Goal: Information Seeking & Learning: Learn about a topic

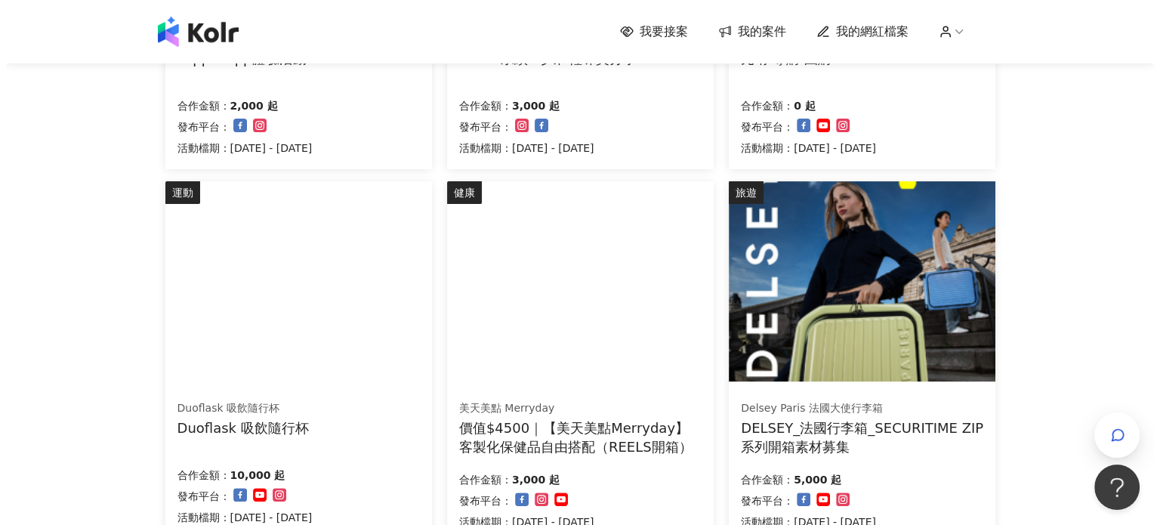
scroll to position [378, 0]
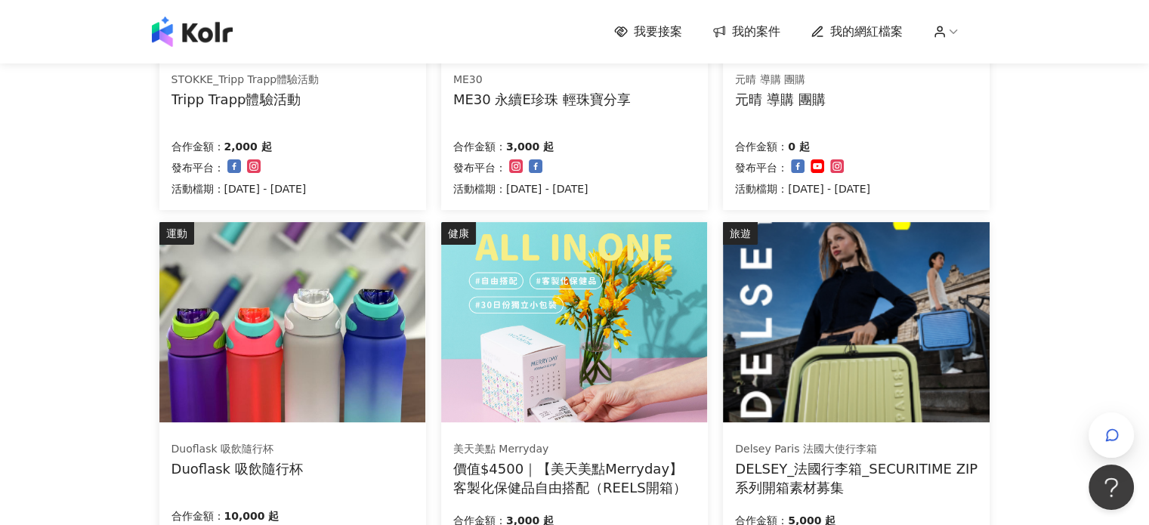
click at [365, 151] on div "合作金額： 2,000 起 發布平台： 活動檔期：[DATE] - [DATE]" at bounding box center [292, 165] width 242 height 63
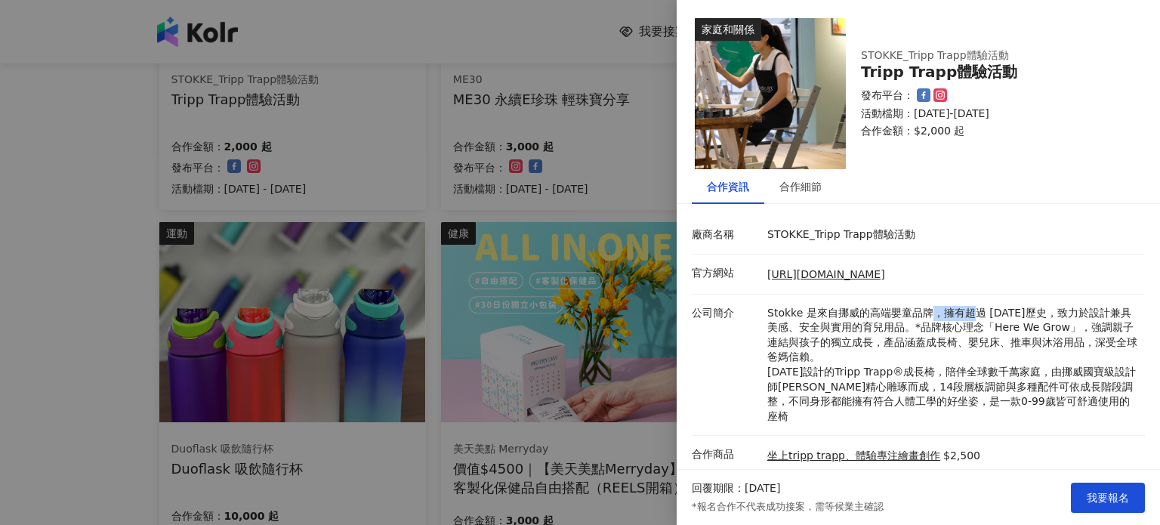
drag, startPoint x: 931, startPoint y: 311, endPoint x: 1005, endPoint y: 315, distance: 74.1
click at [971, 313] on p "Stokke 是來自挪威的高端嬰童品牌，擁有超過 [DATE]歷史，致力於設計兼具美感、安全與實用的育兒用品。*品牌核心理念「Here We Grow」，強調…" at bounding box center [952, 365] width 370 height 119
click at [1006, 315] on p "Stokke 是來自挪威的高端嬰童品牌，擁有超過 [DATE]歷史，致力於設計兼具美感、安全與實用的育兒用品。*品牌核心理念「Here We Grow」，強調…" at bounding box center [952, 365] width 370 height 119
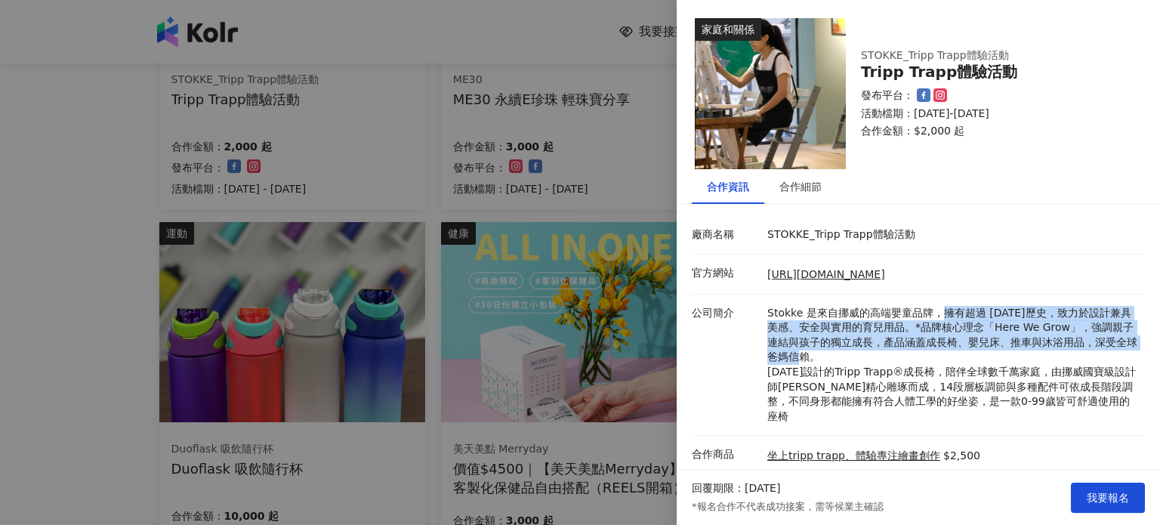
drag, startPoint x: 934, startPoint y: 315, endPoint x: 1006, endPoint y: 360, distance: 85.1
click at [1006, 360] on p "Stokke 是來自挪威的高端嬰童品牌，擁有超過 [DATE]歷史，致力於設計兼具美感、安全與實用的育兒用品。*品牌核心理念「Here We Grow」，強調…" at bounding box center [952, 365] width 370 height 119
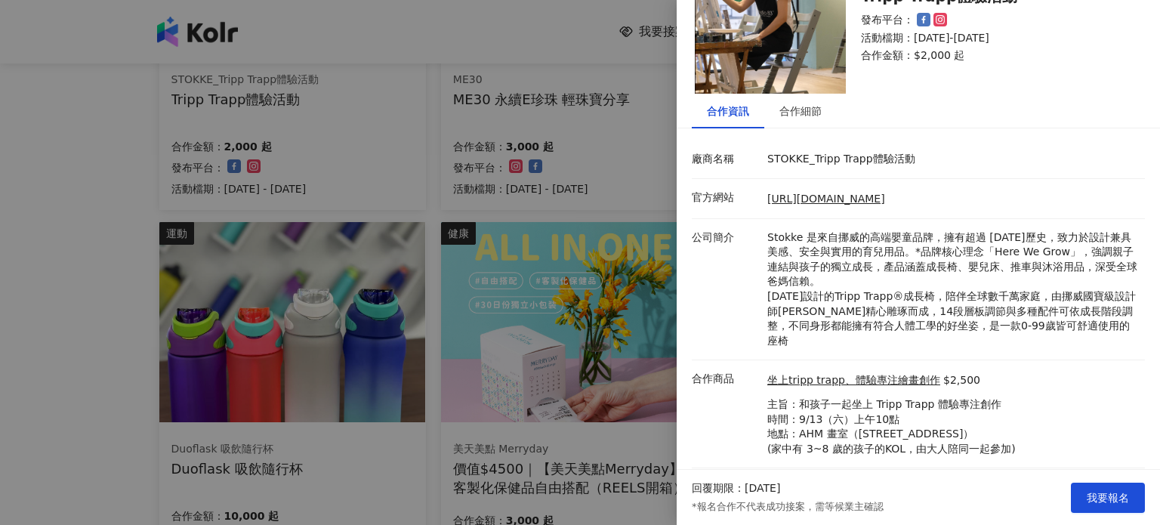
click at [952, 306] on p "Stokke 是來自挪威的高端嬰童品牌，擁有超過 [DATE]歷史，致力於設計兼具美感、安全與實用的育兒用品。*品牌核心理念「Here We Grow」，強調…" at bounding box center [952, 289] width 370 height 119
drag, startPoint x: 979, startPoint y: 308, endPoint x: 1032, endPoint y: 305, distance: 53.0
click at [1029, 305] on p "Stokke 是來自挪威的高端嬰童品牌，擁有超過 [DATE]歷史，致力於設計兼具美感、安全與實用的育兒用品。*品牌核心理念「Here We Grow」，強調…" at bounding box center [952, 289] width 370 height 119
click at [1074, 307] on p "Stokke 是來自挪威的高端嬰童品牌，擁有超過 [DATE]歷史，致力於設計兼具美感、安全與實用的育兒用品。*品牌核心理念「Here We Grow」，強調…" at bounding box center [952, 289] width 370 height 119
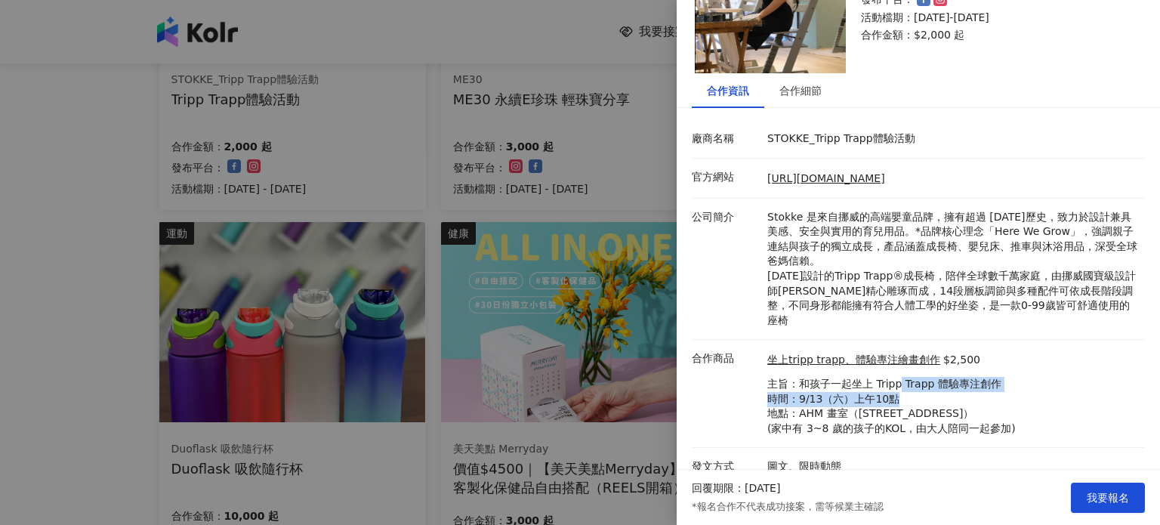
drag, startPoint x: 897, startPoint y: 364, endPoint x: 940, endPoint y: 378, distance: 44.7
click at [940, 378] on p "主旨：和孩子一起坐上 Tripp Trapp 體驗專注創作 時間：9/13（六）上午10點 地點：AHM 畫室（[STREET_ADDRESS]） (家中有 …" at bounding box center [891, 406] width 248 height 59
click at [1001, 378] on p "主旨：和孩子一起坐上 Tripp Trapp 體驗專注創作 時間：9/13（六）上午10點 地點：AHM 畫室（[STREET_ADDRESS]） (家中有 …" at bounding box center [891, 406] width 248 height 59
click at [795, 93] on div "合作細節" at bounding box center [800, 90] width 42 height 17
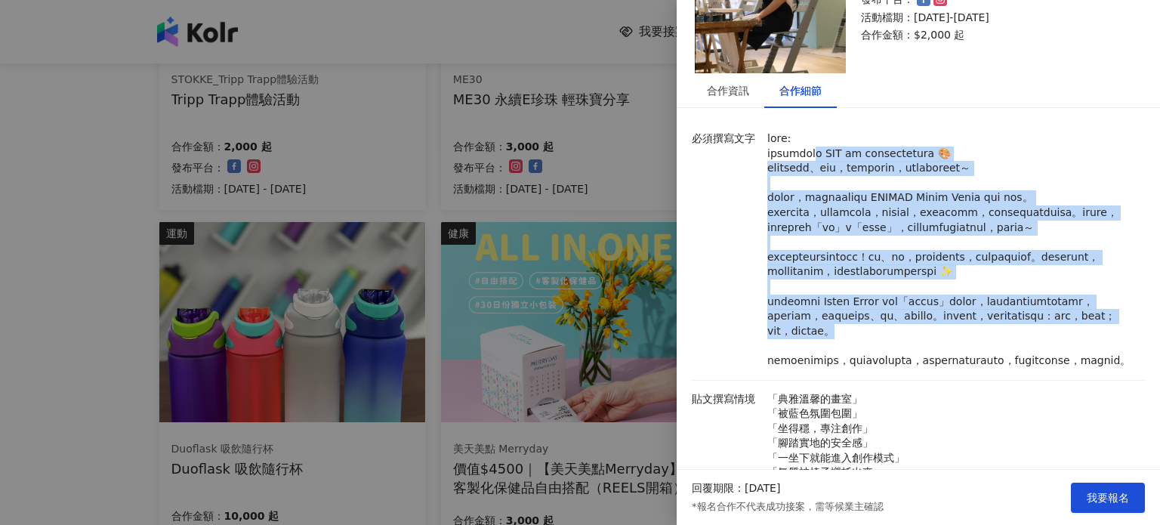
drag, startPoint x: 846, startPoint y: 157, endPoint x: 1026, endPoint y: 378, distance: 285.6
click at [1026, 369] on p at bounding box center [952, 249] width 370 height 237
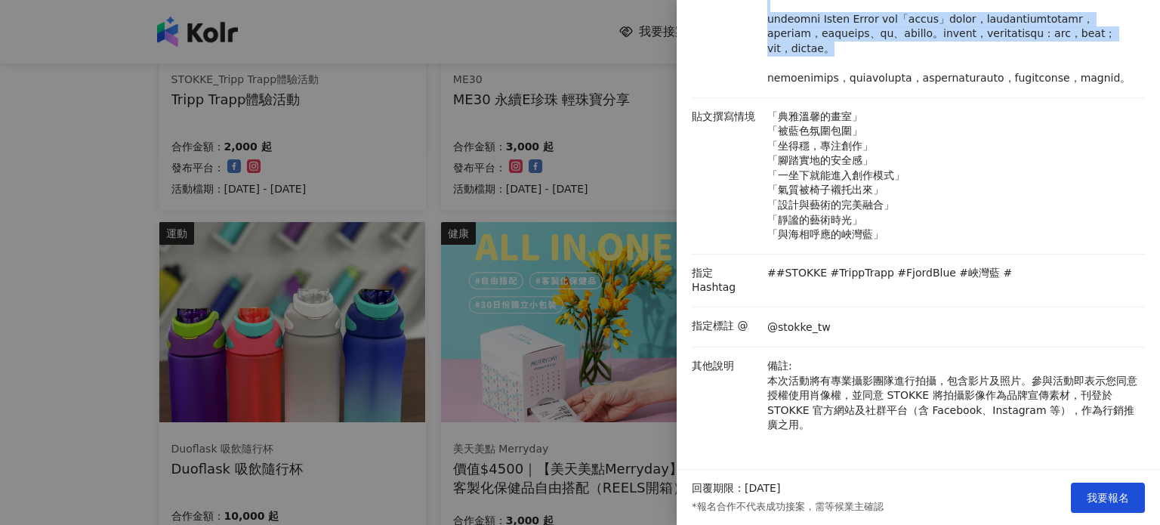
scroll to position [421, 0]
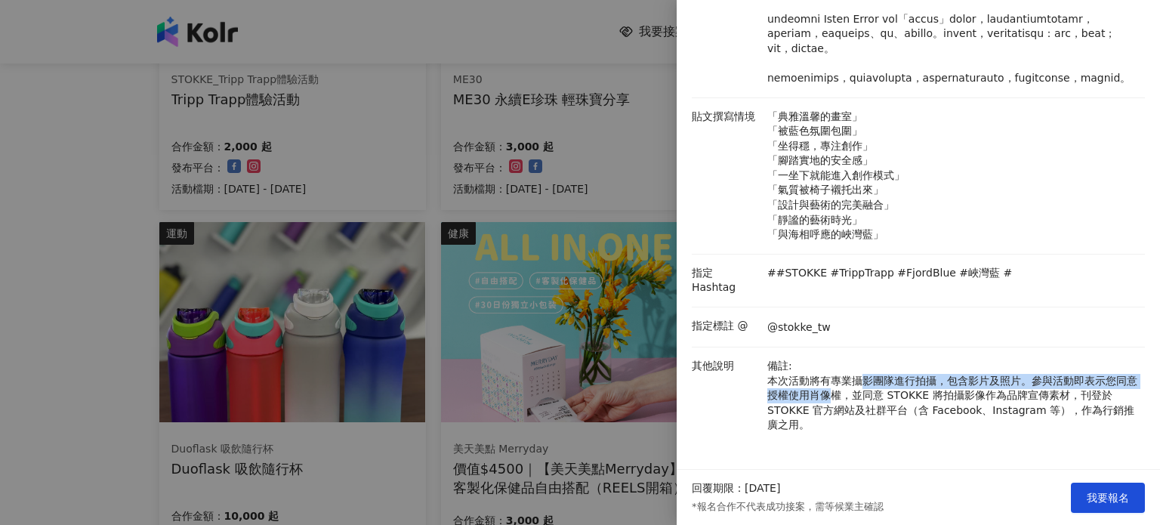
drag, startPoint x: 840, startPoint y: 390, endPoint x: 906, endPoint y: 389, distance: 65.7
click at [862, 389] on p "備註: 本次活動將有專業攝影團隊進行拍攝，包含影片及照片。參與活動即表示您同意授權使用肖像權，並同意 STOKKE 將拍攝影像作為品牌宣傳素材，刊登於 STO…" at bounding box center [952, 396] width 370 height 74
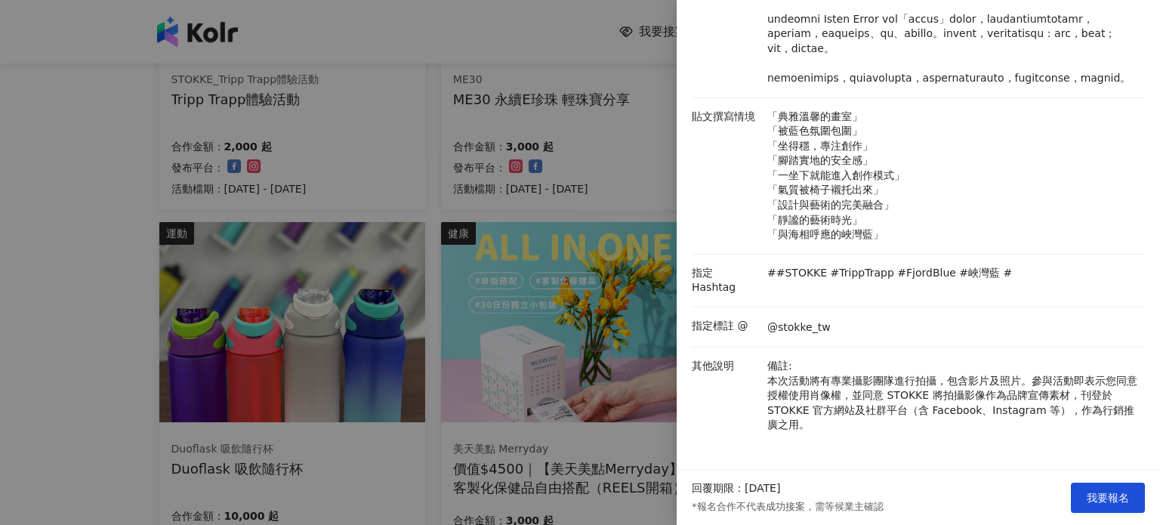
click at [928, 387] on p "備註: 本次活動將有專業攝影團隊進行拍攝，包含影片及照片。參與活動即表示您同意授權使用肖像權，並同意 STOKKE 將拍攝影像作為品牌宣傳素材，刊登於 STO…" at bounding box center [952, 396] width 370 height 74
drag, startPoint x: 976, startPoint y: 383, endPoint x: 1015, endPoint y: 424, distance: 57.2
click at [1015, 424] on p "備註: 本次活動將有專業攝影團隊進行拍攝，包含影片及照片。參與活動即表示您同意授權使用肖像權，並同意 STOKKE 將拍攝影像作為品牌宣傳素材，刊登於 STO…" at bounding box center [952, 396] width 370 height 74
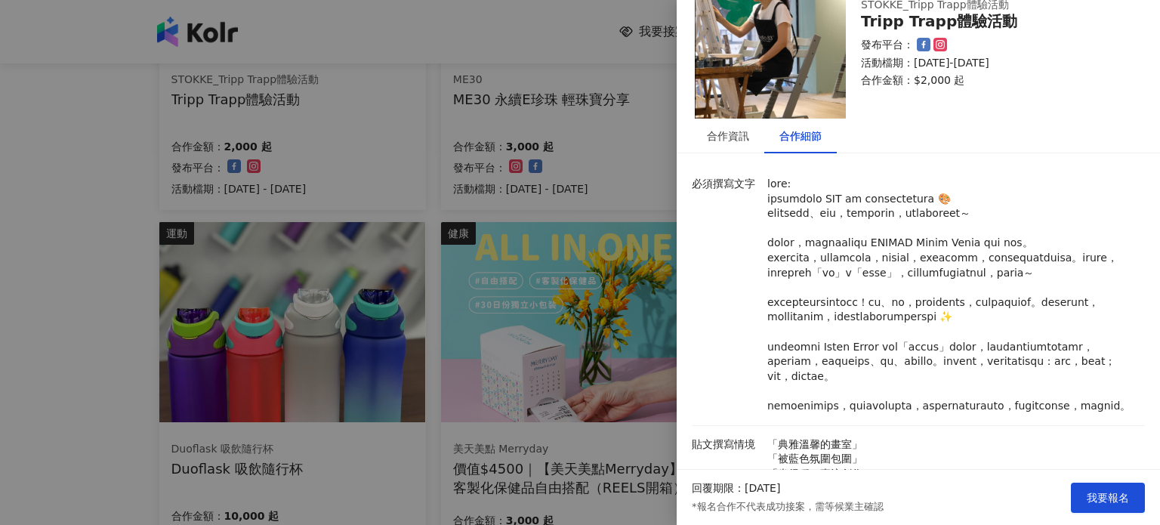
scroll to position [44, 0]
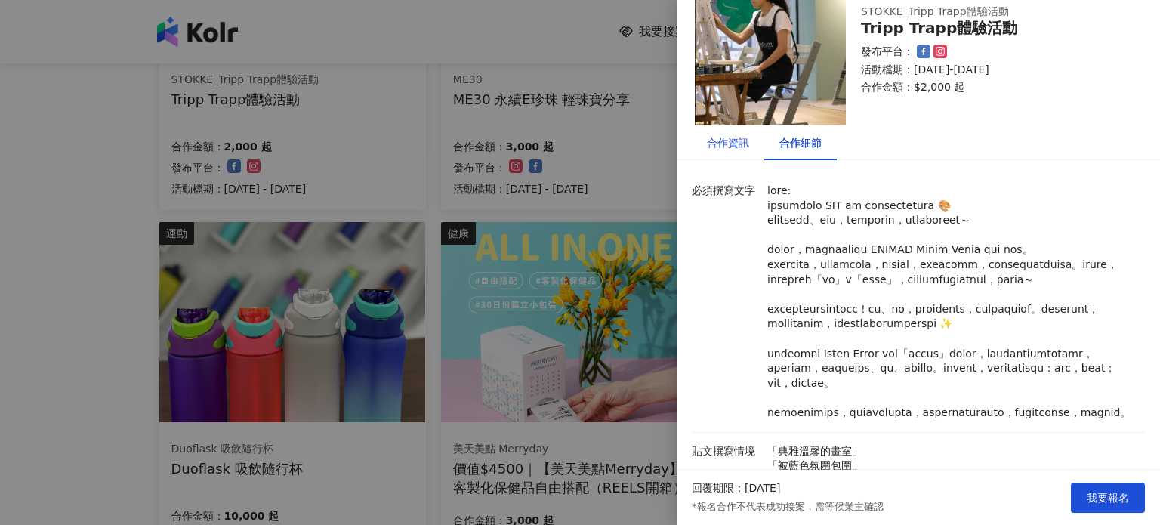
click at [731, 144] on div "合作資訊" at bounding box center [728, 142] width 42 height 17
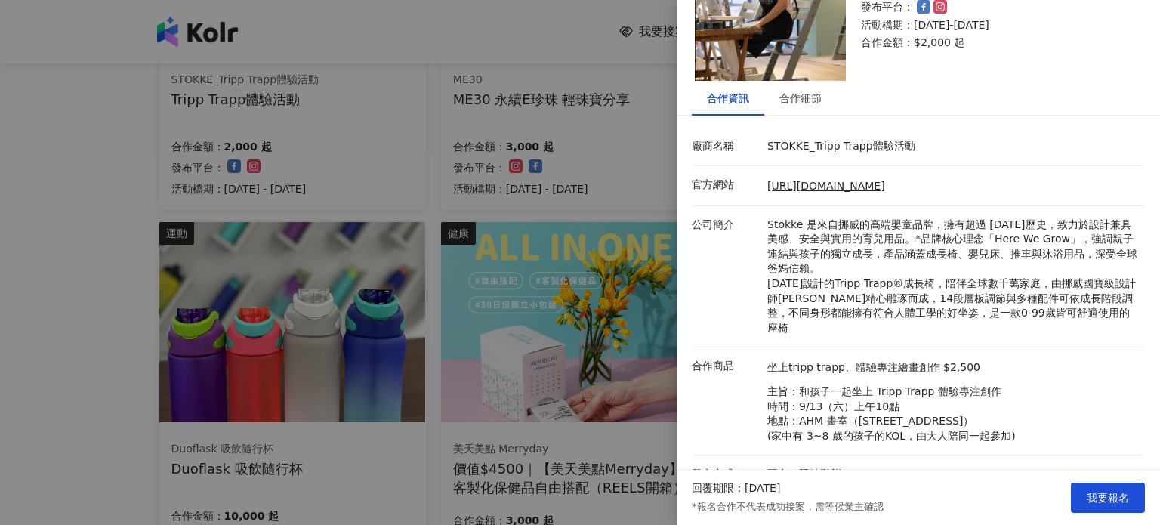
scroll to position [96, 0]
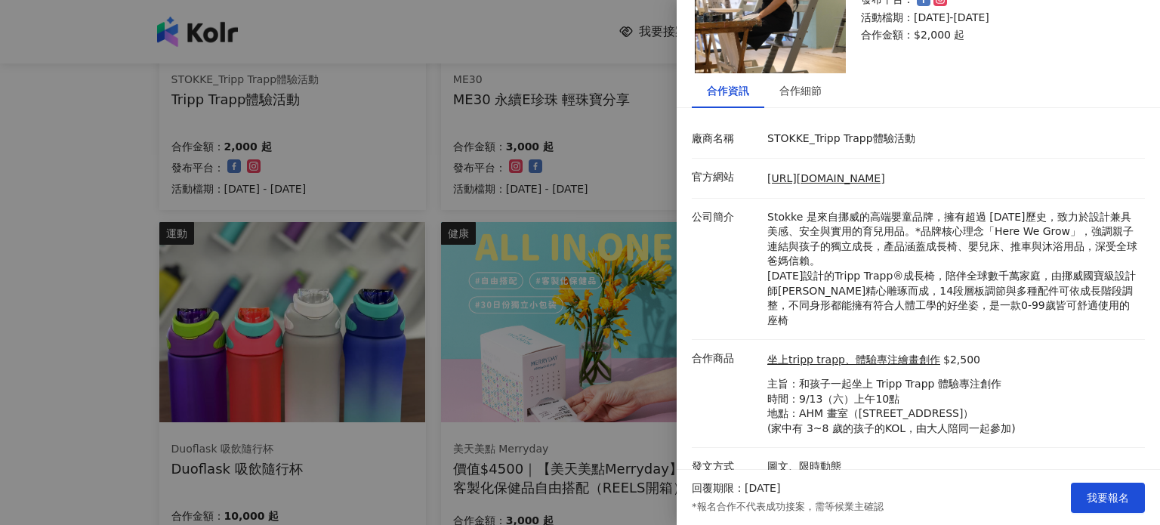
click at [846, 391] on p "主旨：和孩子一起坐上 Tripp Trapp 體驗專注創作 時間：9/13（六）上午10點 地點：AHM 畫室（[STREET_ADDRESS]） (家中有 …" at bounding box center [891, 406] width 248 height 59
click at [906, 384] on p "主旨：和孩子一起坐上 Tripp Trapp 體驗專注創作 時間：9/13（六）上午10點 地點：AHM 畫室（[STREET_ADDRESS]） (家中有 …" at bounding box center [891, 406] width 248 height 59
click at [108, 193] on div at bounding box center [580, 262] width 1160 height 525
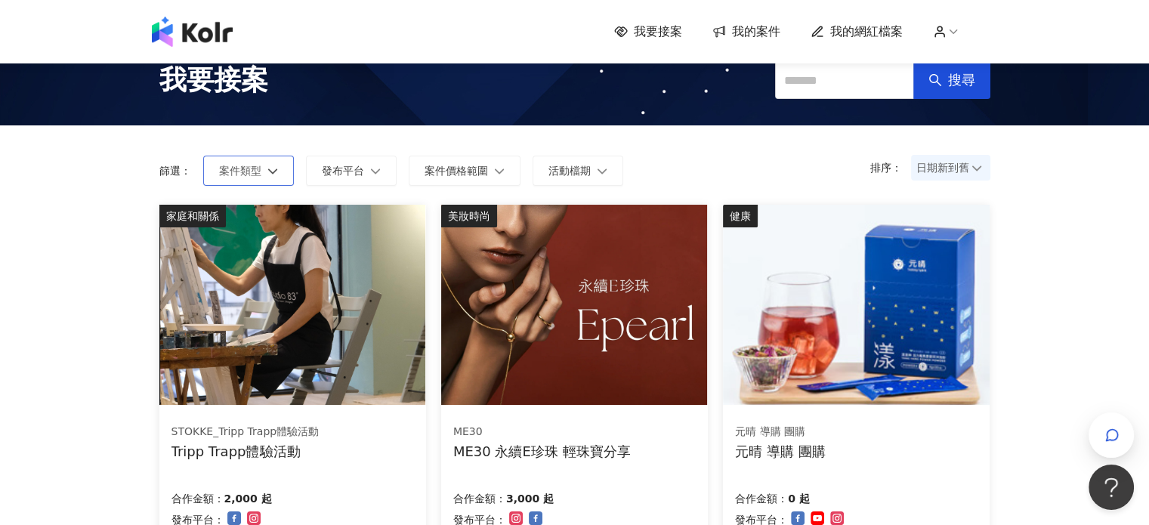
scroll to position [0, 0]
